Goal: Transaction & Acquisition: Obtain resource

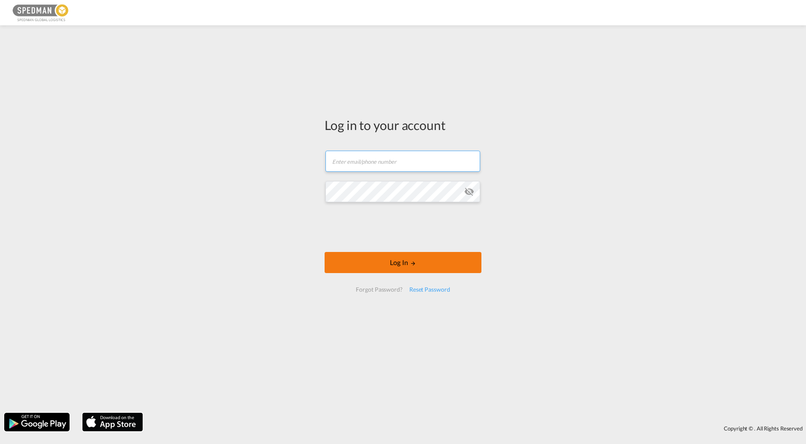
type input "[EMAIL_ADDRESS][DOMAIN_NAME]"
click at [385, 264] on button "Log In" at bounding box center [403, 262] width 157 height 21
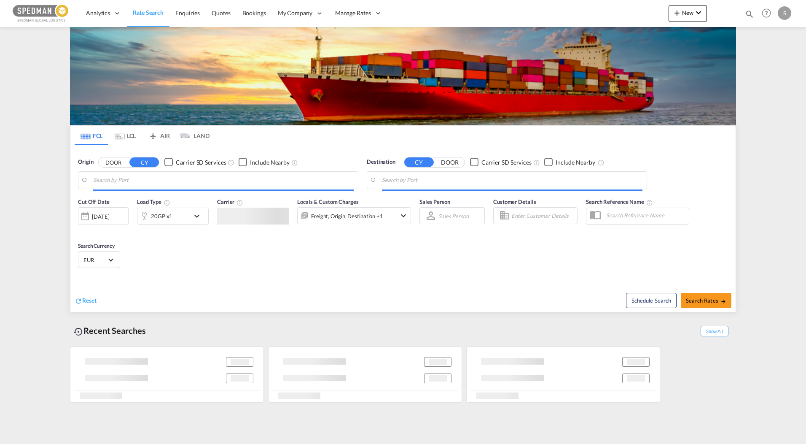
type input "[GEOGRAPHIC_DATA], DKFRC"
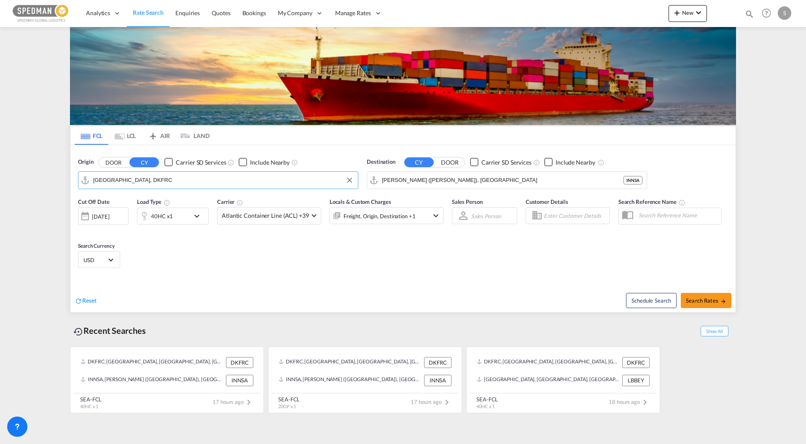
click at [143, 182] on input "[GEOGRAPHIC_DATA], DKFRC" at bounding box center [223, 180] width 261 height 13
click at [426, 181] on input "[PERSON_NAME] ([PERSON_NAME]), [GEOGRAPHIC_DATA]" at bounding box center [512, 180] width 261 height 13
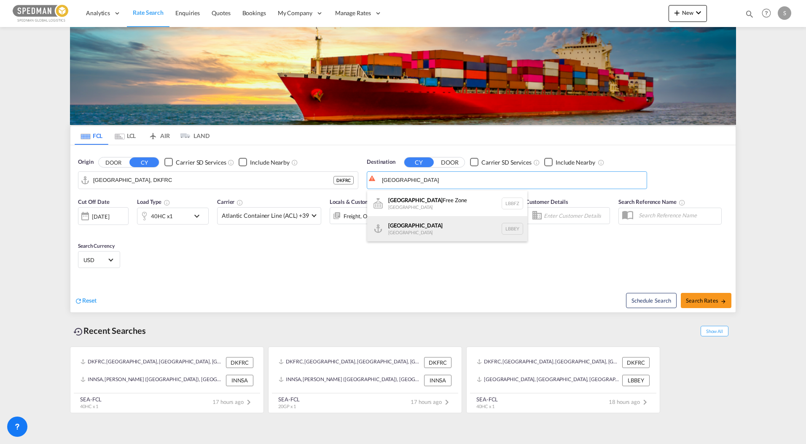
click at [408, 227] on div "Beirut [GEOGRAPHIC_DATA] LBBEY" at bounding box center [447, 228] width 160 height 25
type input "[GEOGRAPHIC_DATA], LBBEY"
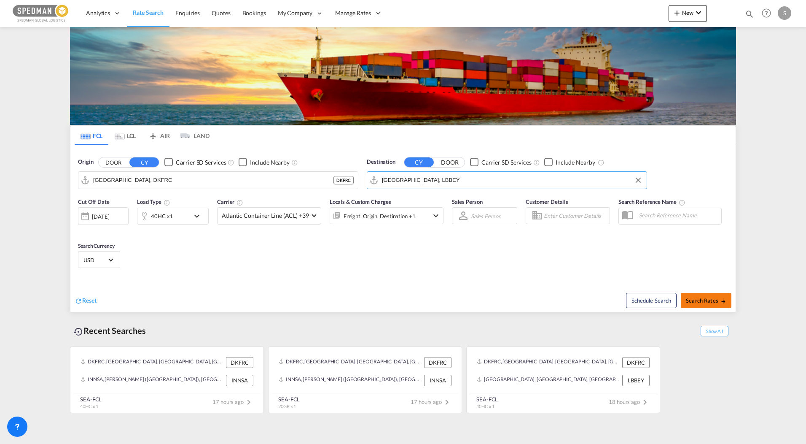
click at [715, 297] on span "Search Rates" at bounding box center [706, 300] width 40 height 7
type input "DKFRC to LBBEY / [DATE]"
